Goal: Transaction & Acquisition: Obtain resource

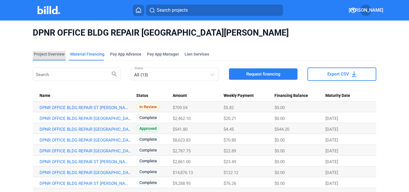
click at [44, 53] on div "Project Overview" at bounding box center [49, 54] width 31 height 6
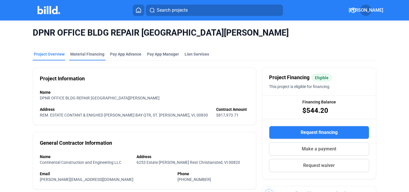
click at [82, 55] on div "Material Financing" at bounding box center [87, 54] width 34 height 6
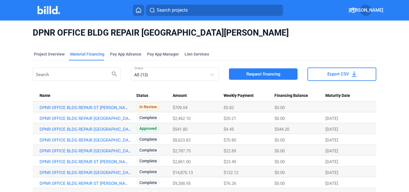
click at [253, 69] on button "Request financing" at bounding box center [263, 73] width 69 height 11
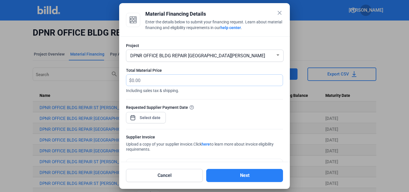
click at [141, 81] on input "text" at bounding box center [204, 80] width 145 height 11
click at [140, 81] on input "text" at bounding box center [207, 80] width 151 height 11
type input "1,736.25"
click at [135, 118] on span "Open calendar" at bounding box center [133, 115] width 14 height 14
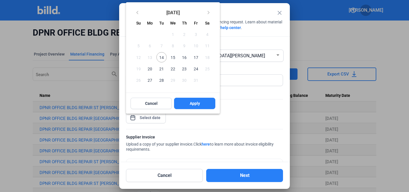
click at [162, 58] on span "14" at bounding box center [161, 57] width 10 height 10
click at [197, 105] on span "Apply" at bounding box center [195, 103] width 10 height 6
type input "[DATE]"
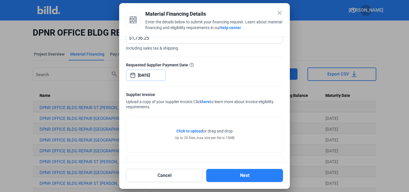
scroll to position [63, 0]
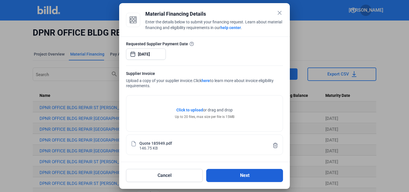
click at [248, 176] on button "Next" at bounding box center [244, 175] width 77 height 13
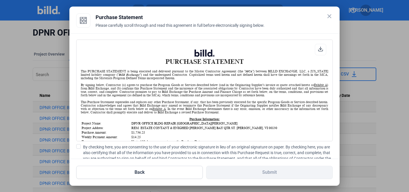
scroll to position [129, 0]
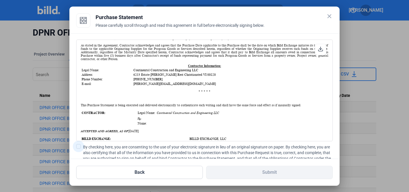
click at [80, 146] on span at bounding box center [78, 146] width 5 height 5
click at [0, 0] on input "By checking here, you are consenting to the use of your electronic signature in…" at bounding box center [0, 0] width 0 height 0
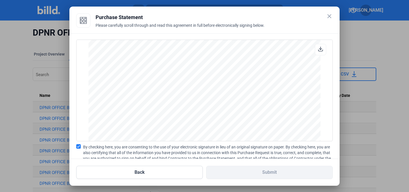
scroll to position [474, 0]
click at [219, 150] on span "By checking here, you are consenting to the use of your electronic signature in…" at bounding box center [208, 158] width 250 height 28
click at [0, 0] on input "By checking here, you are consenting to the use of your electronic signature in…" at bounding box center [0, 0] width 0 height 0
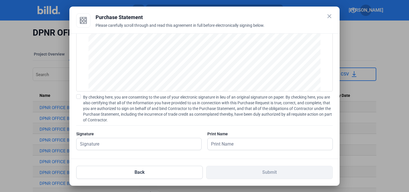
scroll to position [54, 0]
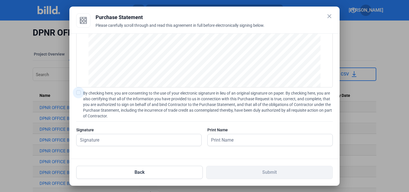
click at [78, 92] on span at bounding box center [78, 92] width 5 height 5
click at [0, 0] on input "By checking here, you are consenting to the use of your electronic signature in…" at bounding box center [0, 0] width 0 height 0
click at [104, 142] on input "text" at bounding box center [136, 140] width 119 height 12
type input "[PERSON_NAME]"
click at [221, 138] on input "text" at bounding box center [270, 140] width 125 height 12
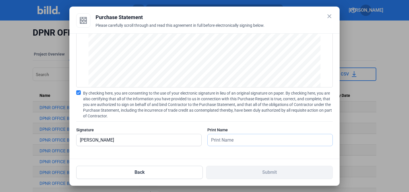
type input "[PERSON_NAME]"
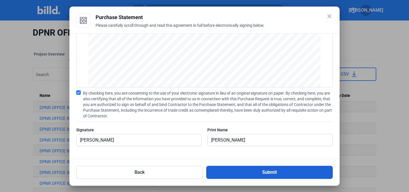
click at [277, 170] on button "Submit" at bounding box center [269, 172] width 127 height 13
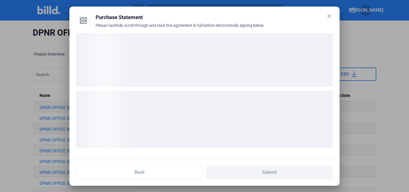
scroll to position [10, 0]
